Goal: Task Accomplishment & Management: Manage account settings

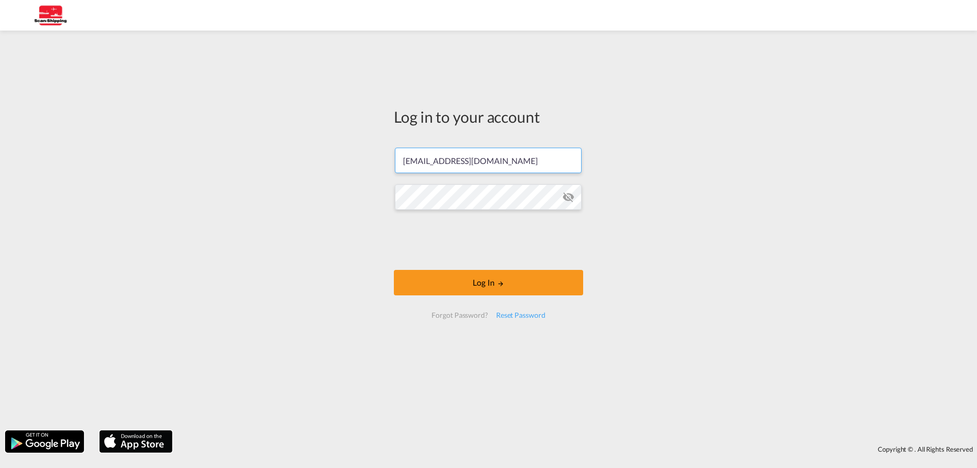
click at [506, 168] on input "[EMAIL_ADDRESS][DOMAIN_NAME]" at bounding box center [488, 160] width 187 height 25
type input "[EMAIL_ADDRESS][DOMAIN_NAME]"
click at [496, 285] on button "Log In" at bounding box center [488, 282] width 189 height 25
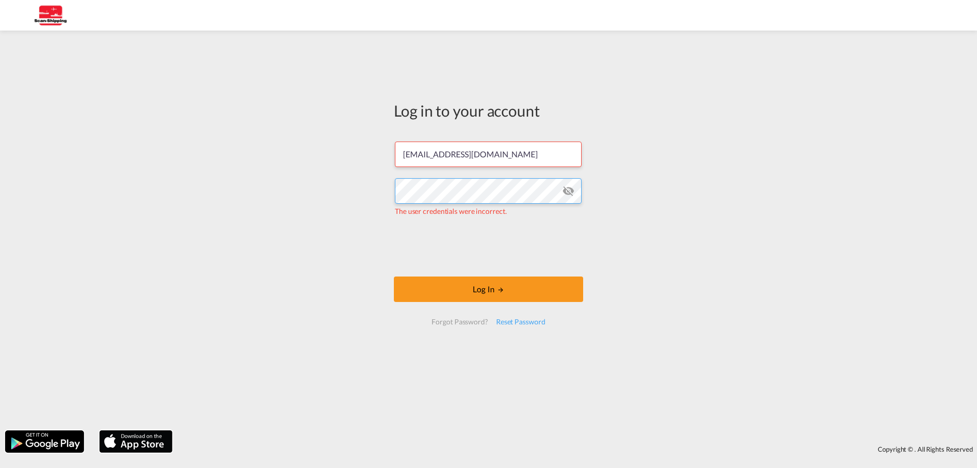
click at [373, 198] on div "Log in to your account [EMAIL_ADDRESS][DOMAIN_NAME] The user credentials were i…" at bounding box center [488, 230] width 977 height 389
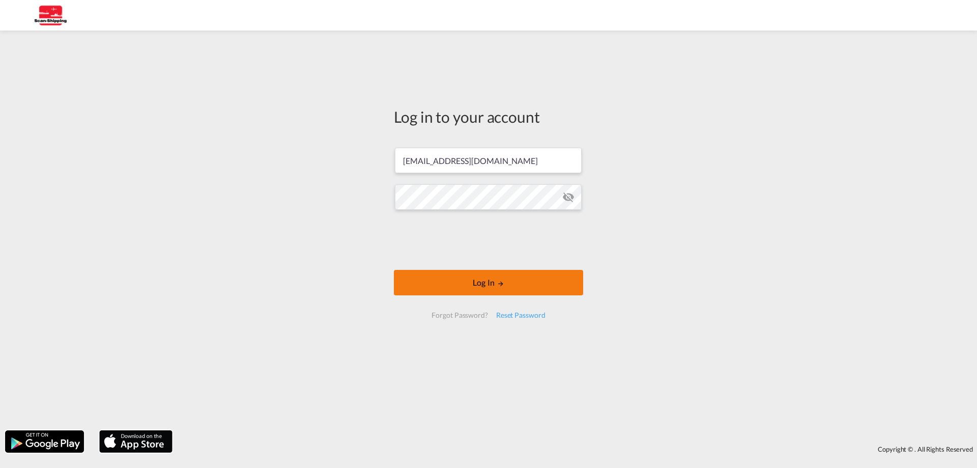
click at [493, 286] on button "Log In" at bounding box center [488, 282] width 189 height 25
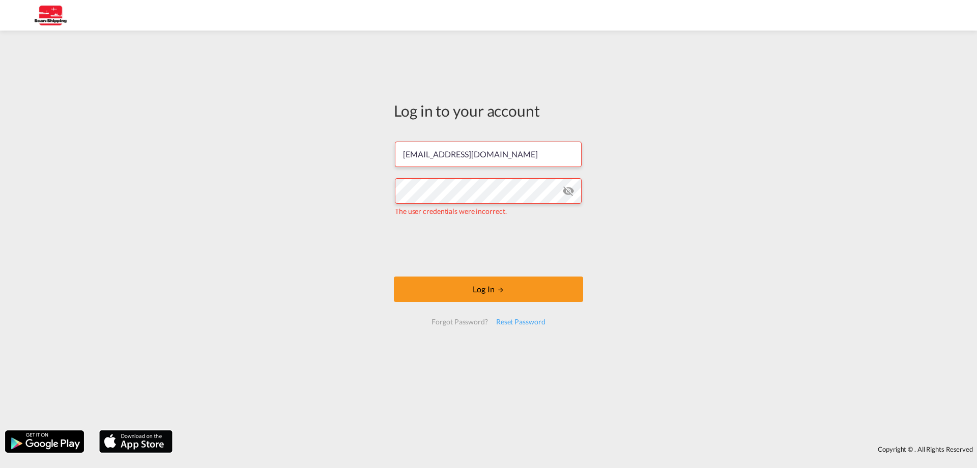
click at [563, 191] on md-icon "icon-eye-off" at bounding box center [568, 191] width 12 height 12
click at [523, 299] on button "Log In" at bounding box center [488, 288] width 189 height 25
